Goal: Task Accomplishment & Management: Use online tool/utility

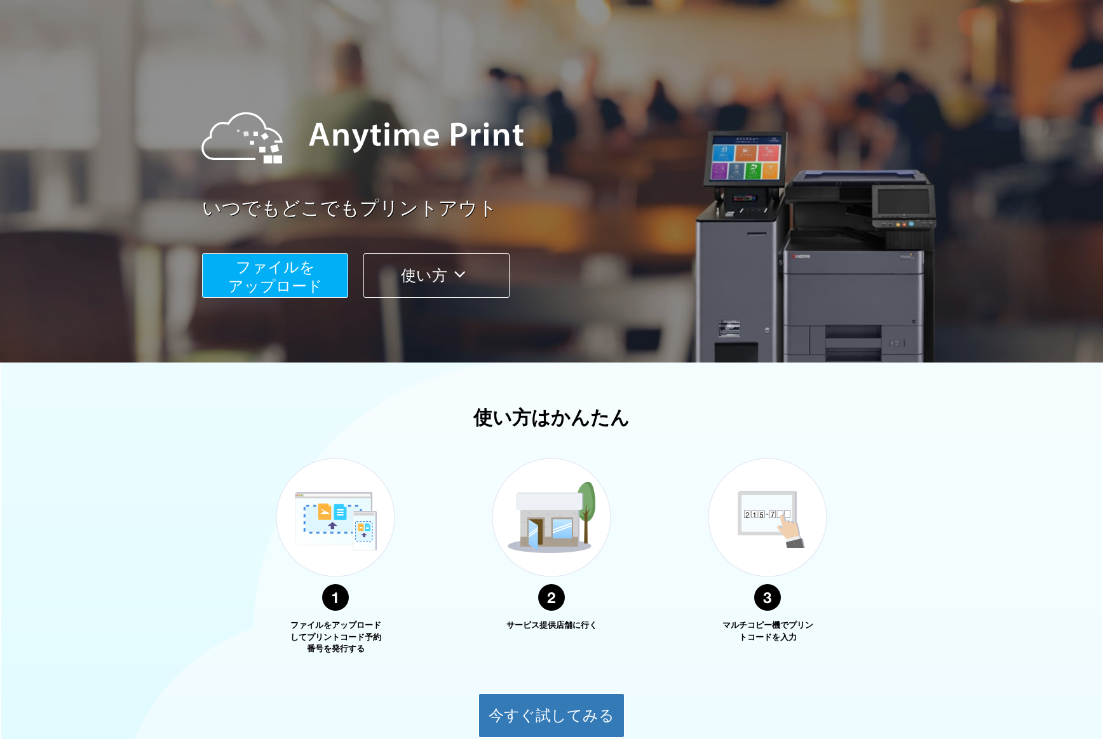
scroll to position [51, 0]
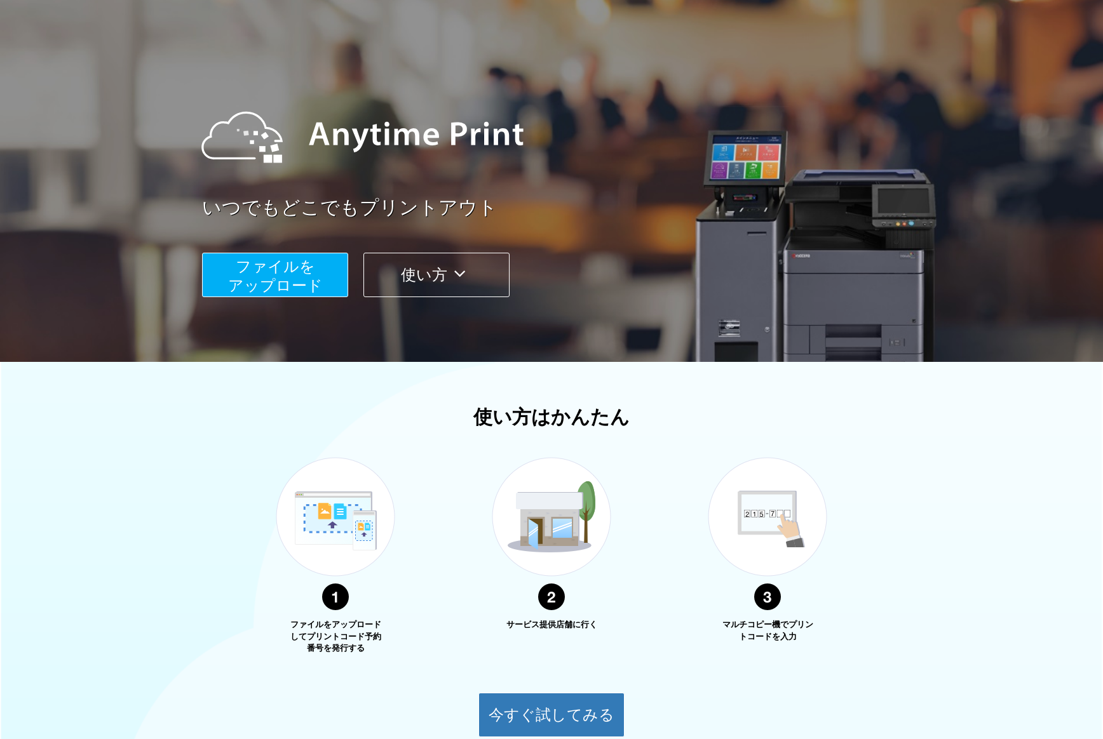
click at [271, 271] on span "ファイルを ​​アップロード" at bounding box center [275, 276] width 95 height 36
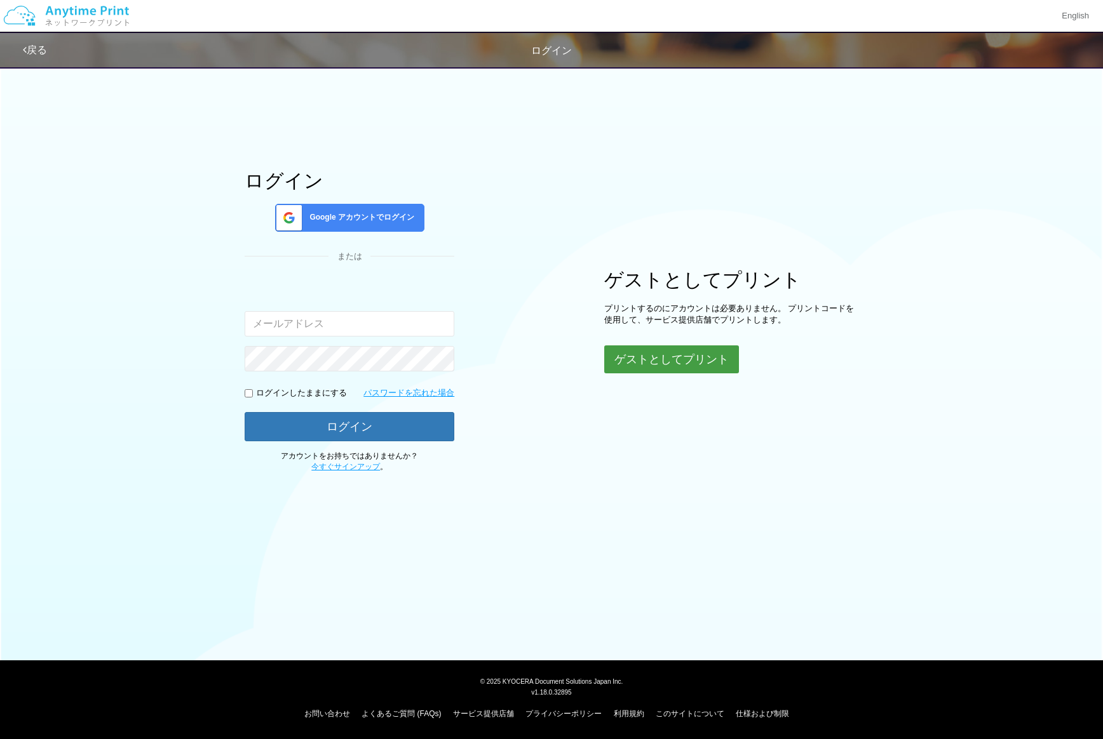
click at [640, 363] on button "ゲストとしてプリント" at bounding box center [671, 360] width 135 height 28
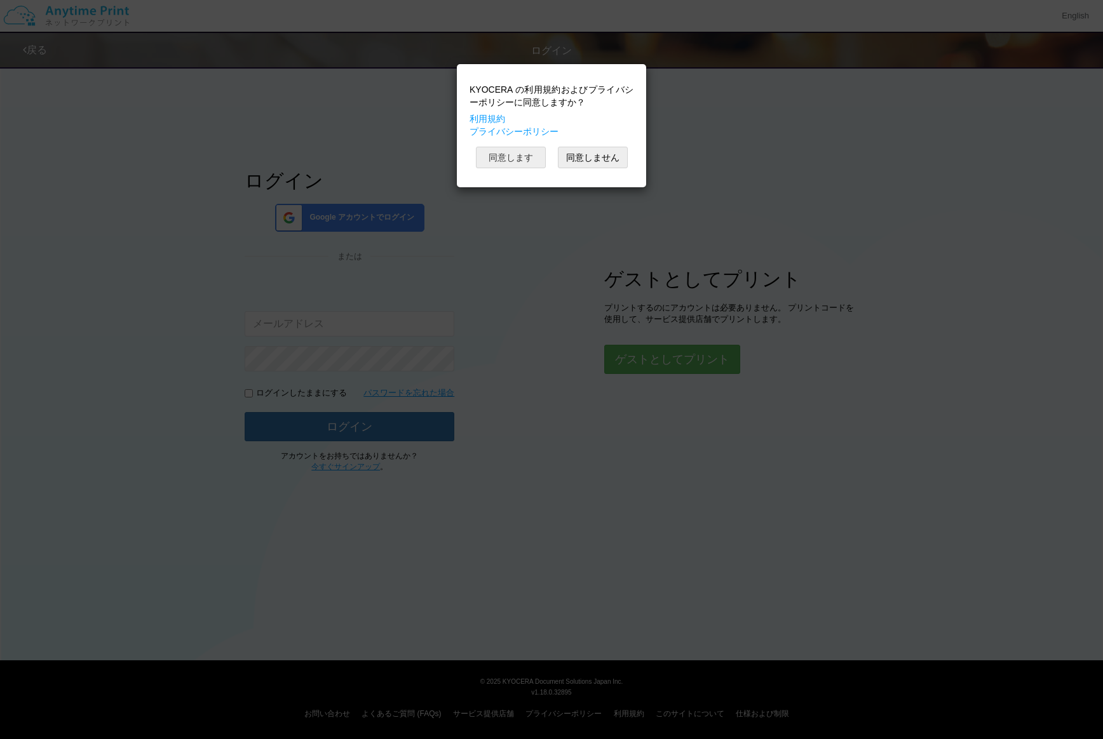
click at [533, 161] on button "同意します" at bounding box center [511, 158] width 70 height 22
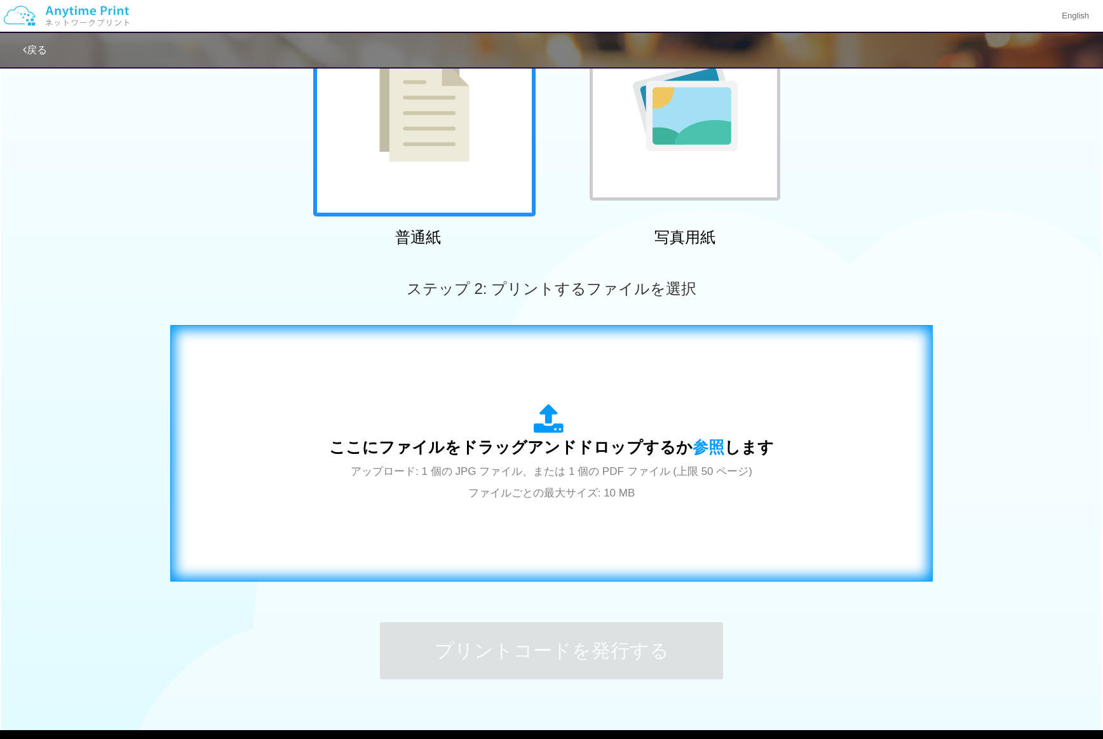
scroll to position [173, 0]
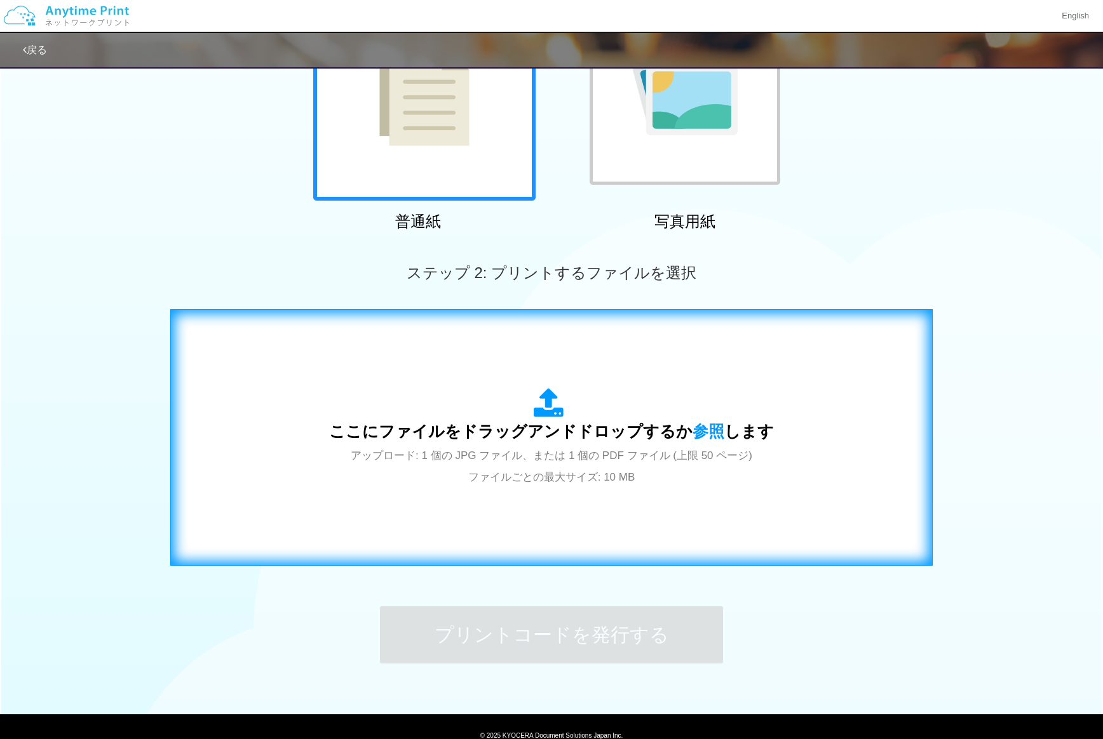
click at [564, 418] on span at bounding box center [551, 409] width 36 height 17
click at [530, 481] on span "アップロード: 1 個の JPG ファイル、または 1 個の PDF ファイル (上限 50 ページ) ファイルごとの最大サイズ: 10 MB" at bounding box center [551, 467] width 401 height 34
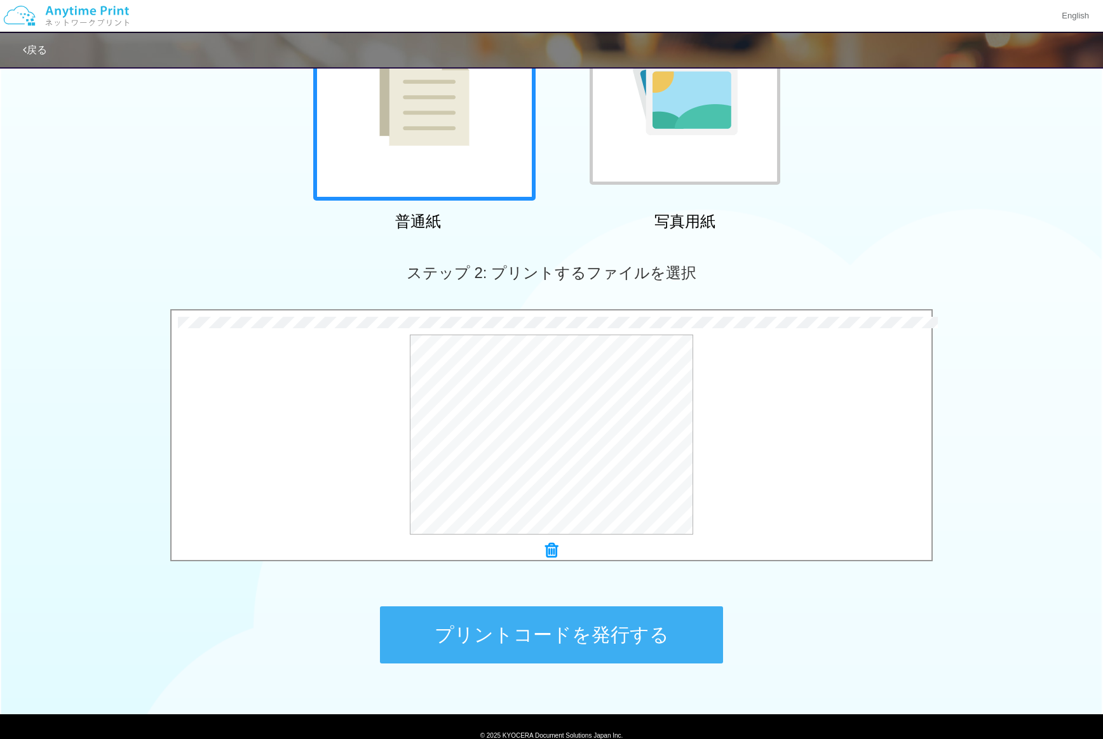
click at [601, 632] on button "プリントコードを発行する" at bounding box center [551, 635] width 343 height 57
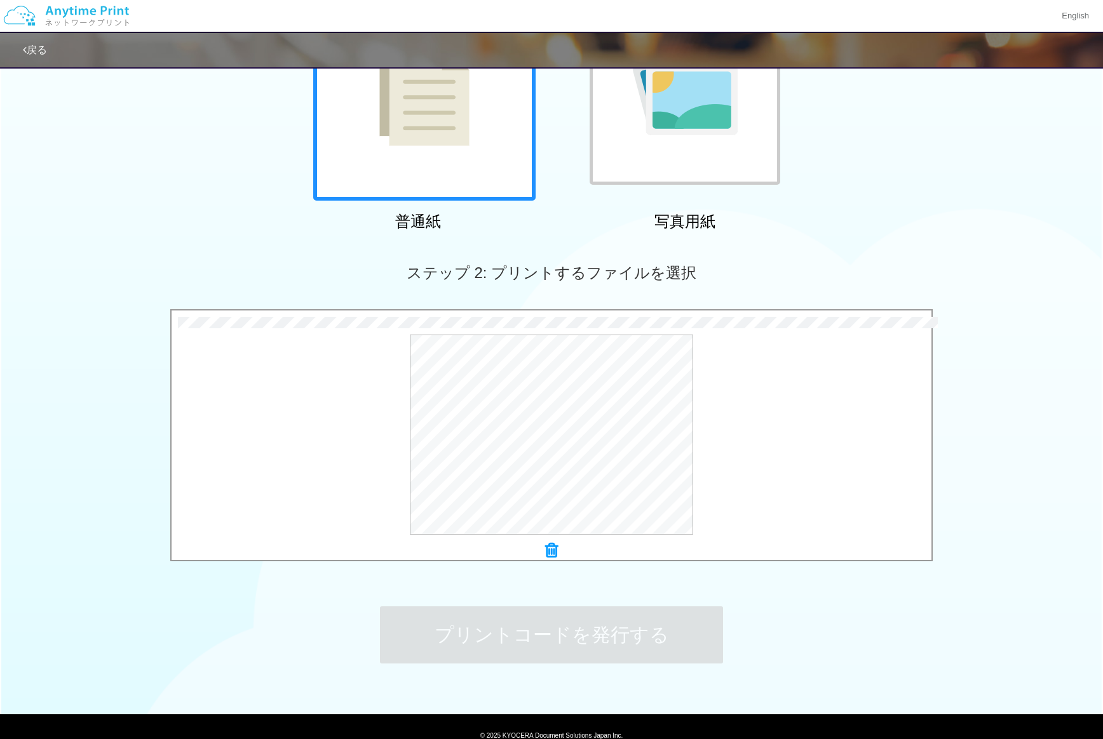
scroll to position [0, 0]
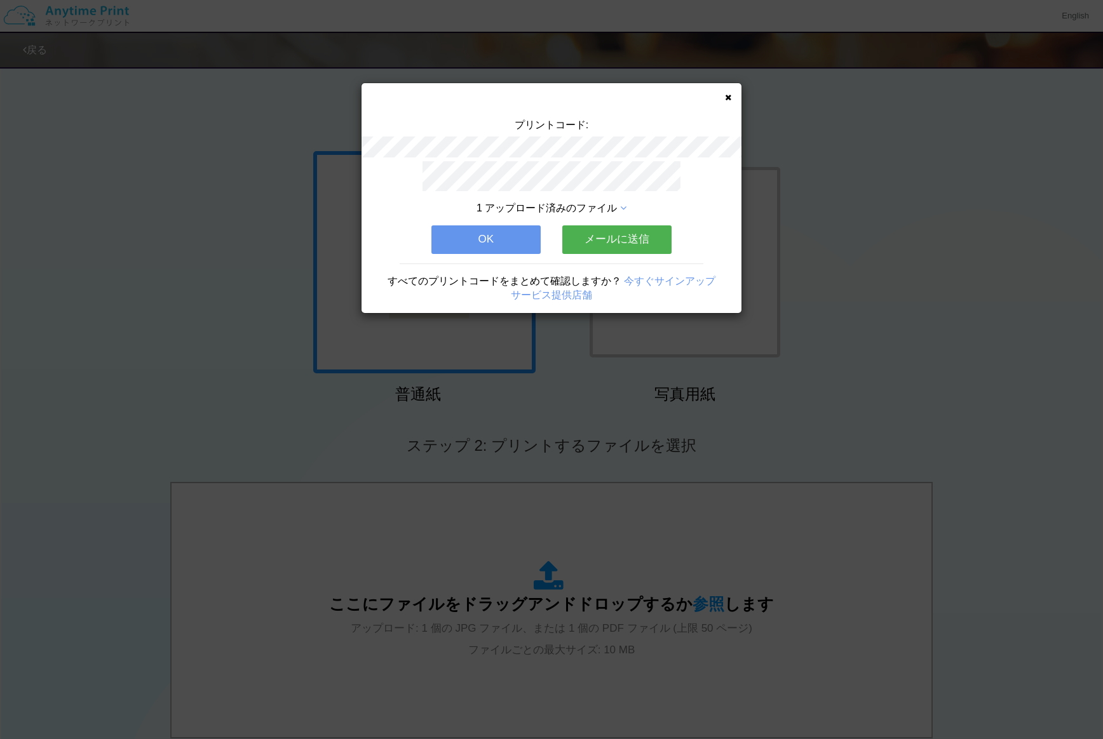
click at [509, 236] on button "OK" at bounding box center [485, 239] width 109 height 28
